Goal: Transaction & Acquisition: Download file/media

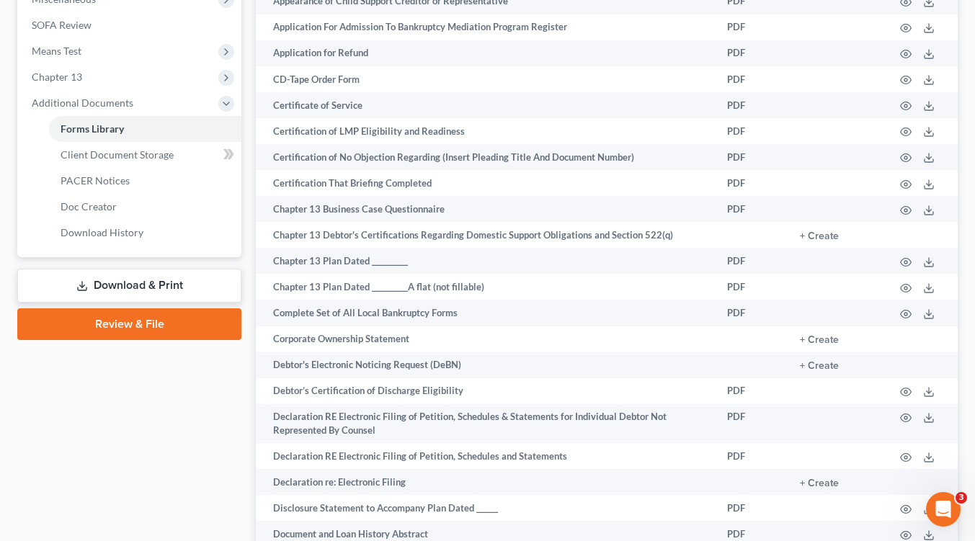
scroll to position [446, 0]
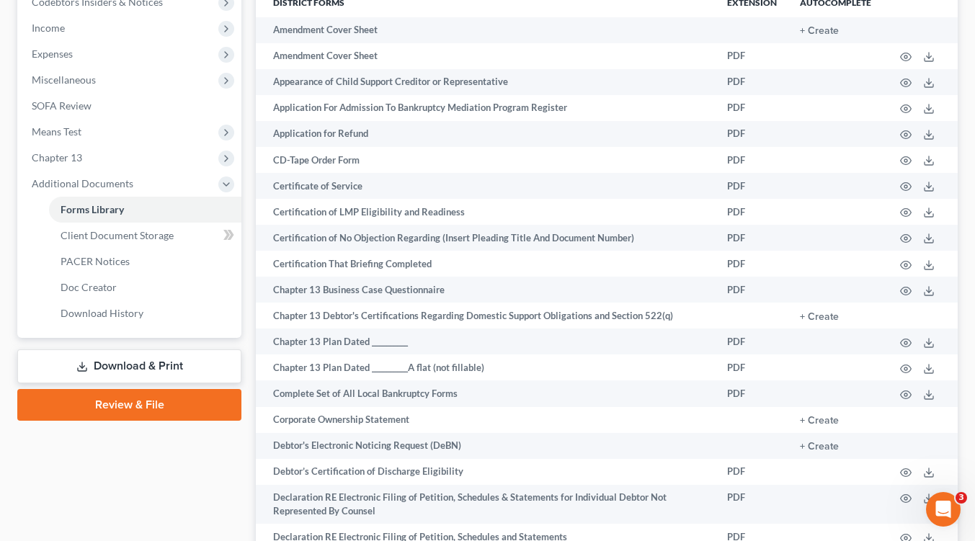
click at [128, 366] on link "Download & Print" at bounding box center [129, 367] width 224 height 34
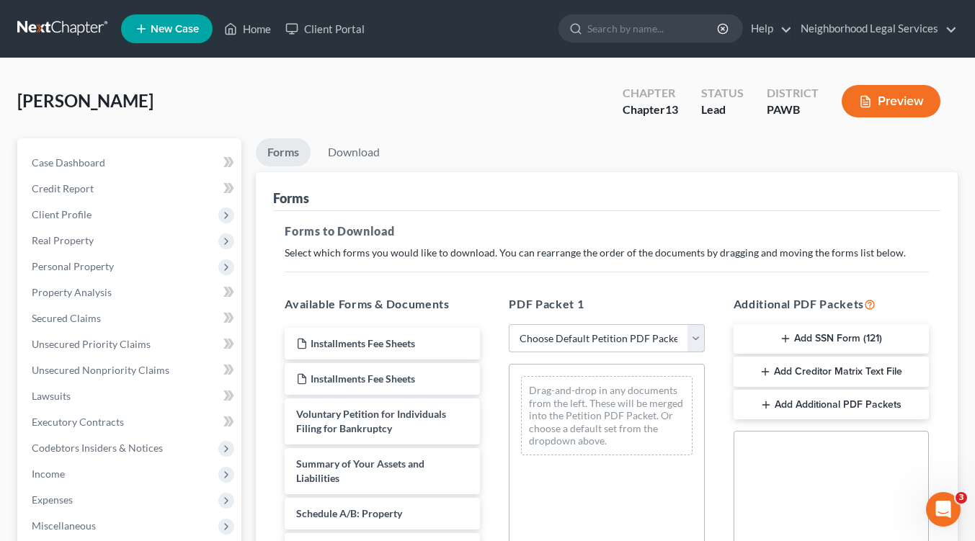
click at [694, 337] on select "Choose Default Petition PDF Packet Complete Bankruptcy Petition (all forms and …" at bounding box center [606, 338] width 195 height 29
select select "0"
click at [509, 324] on select "Choose Default Petition PDF Packet Complete Bankruptcy Petition (all forms and …" at bounding box center [606, 338] width 195 height 29
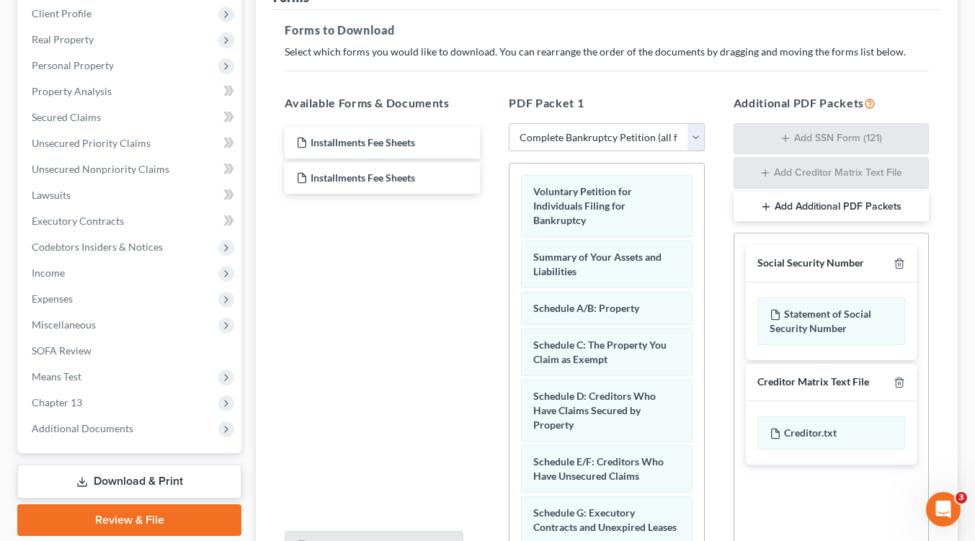
scroll to position [350, 0]
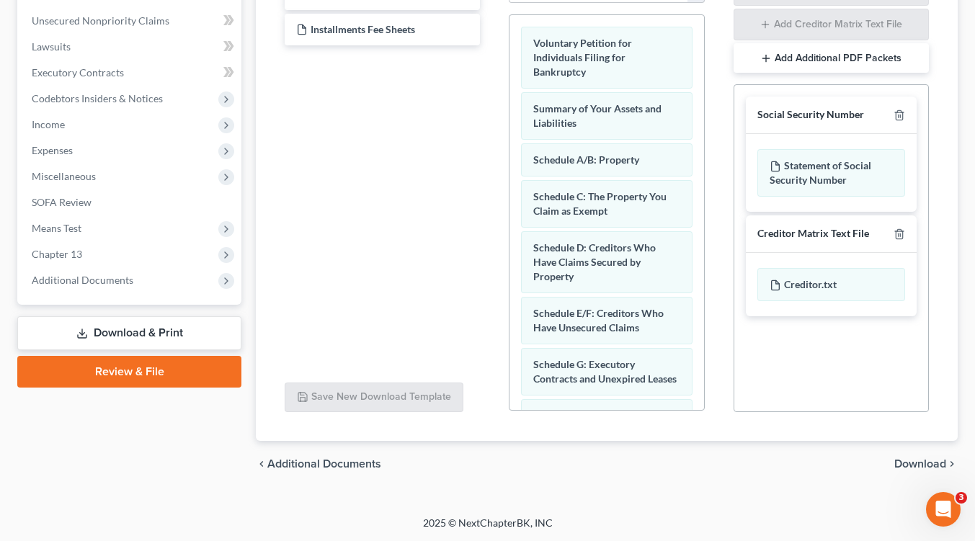
click at [916, 461] on span "Download" at bounding box center [921, 465] width 52 height 12
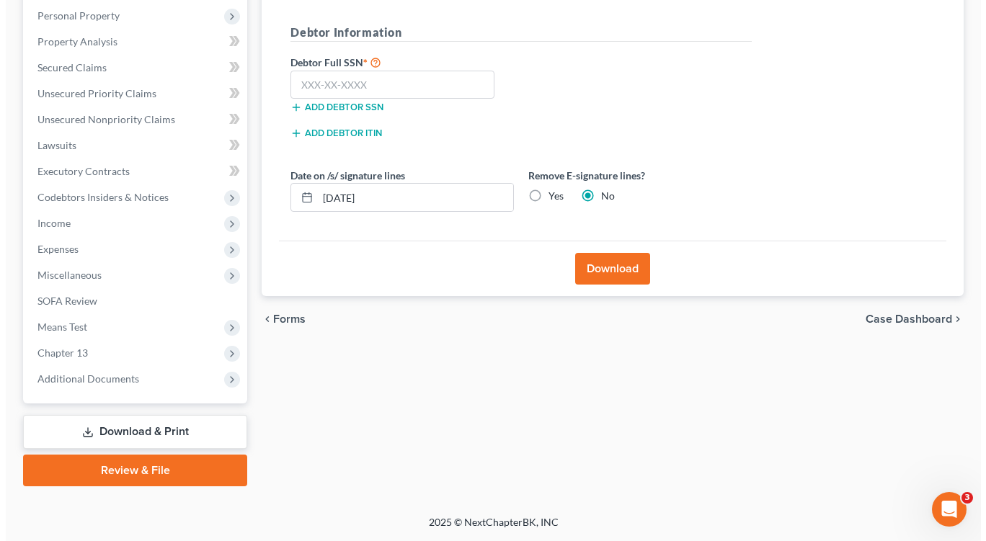
scroll to position [249, 0]
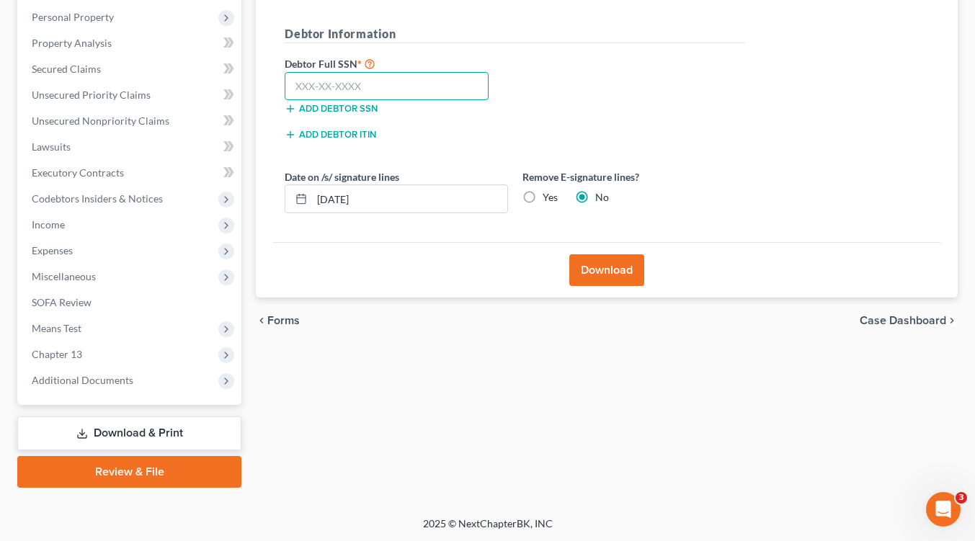
paste input "163-64-6444"
type input "163-64-6444"
click at [580, 272] on button "Download" at bounding box center [607, 270] width 75 height 32
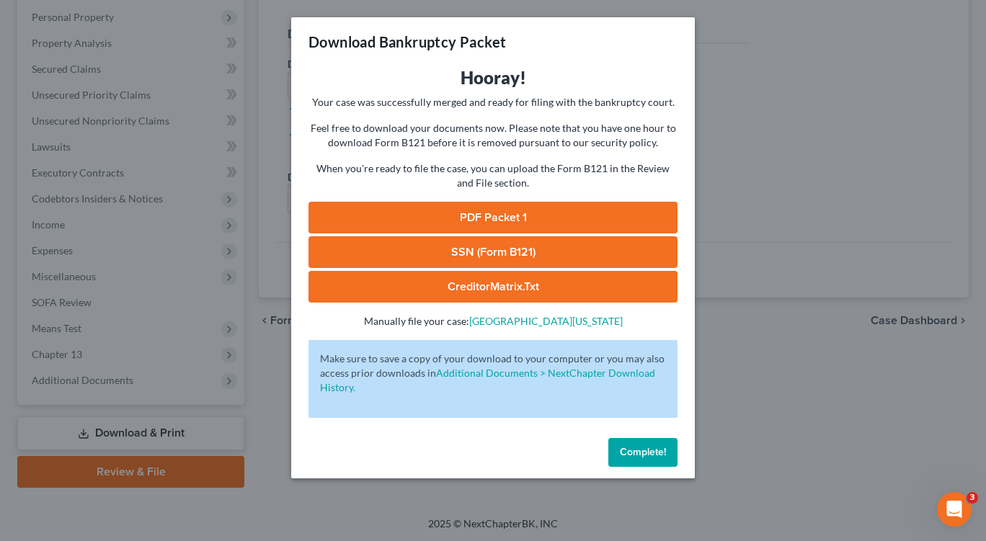
click at [471, 218] on link "PDF Packet 1" at bounding box center [493, 218] width 369 height 32
